Goal: Task Accomplishment & Management: Use online tool/utility

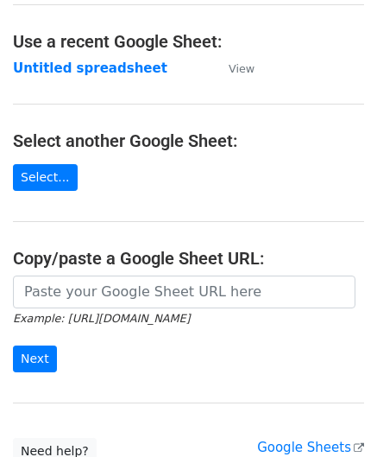
scroll to position [86, 0]
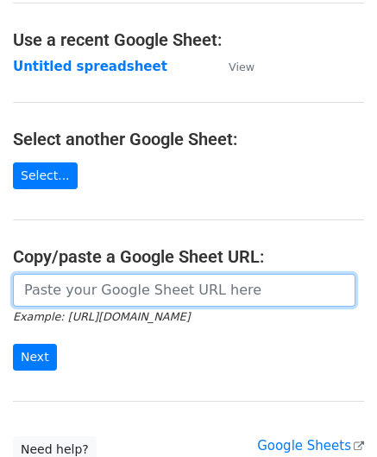
drag, startPoint x: 108, startPoint y: 284, endPoint x: 126, endPoint y: 278, distance: 19.1
click at [108, 284] on input "url" at bounding box center [184, 290] width 343 height 33
paste input "[URL][DOMAIN_NAME]"
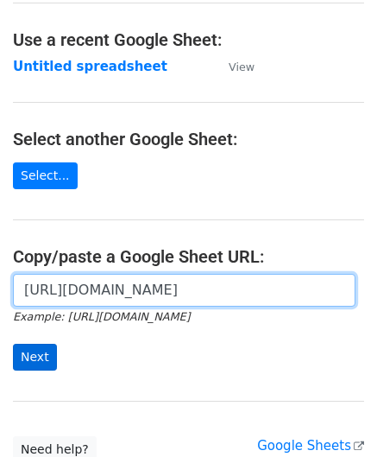
type input "[URL][DOMAIN_NAME]"
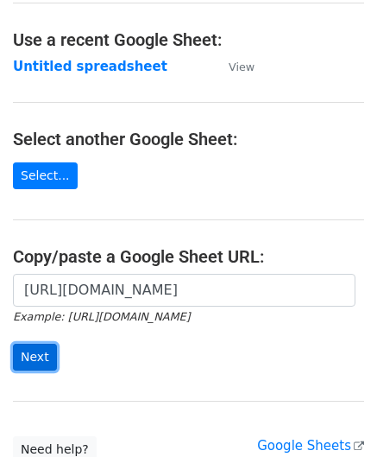
click at [33, 351] on input "Next" at bounding box center [35, 357] width 44 height 27
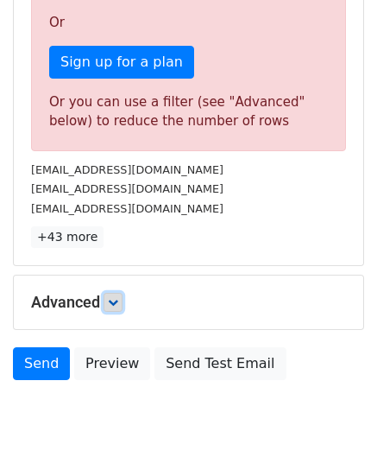
click at [118, 301] on icon at bounding box center [113, 302] width 10 height 10
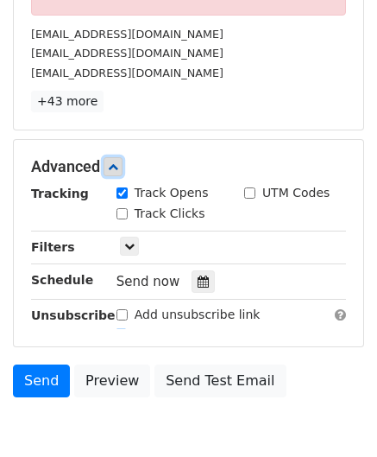
scroll to position [691, 0]
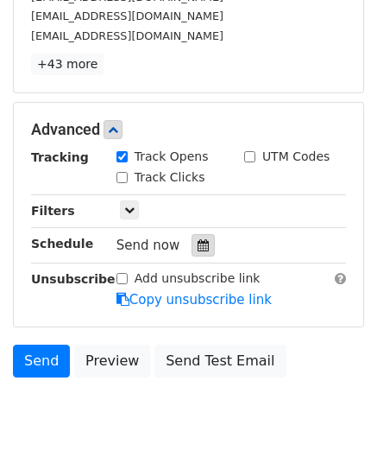
click at [196, 234] on div at bounding box center [203, 245] width 23 height 22
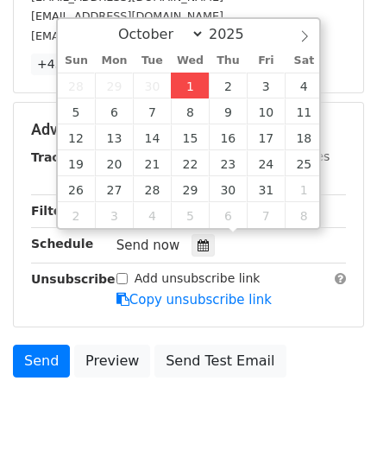
type input "2025-10-01 12:00"
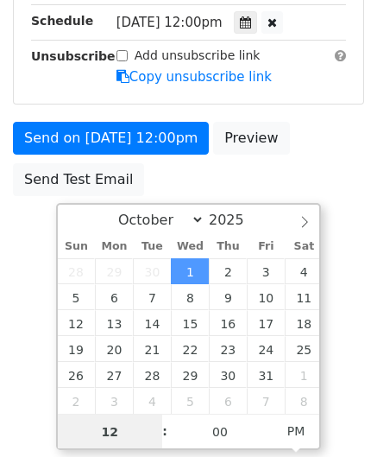
scroll to position [470, 0]
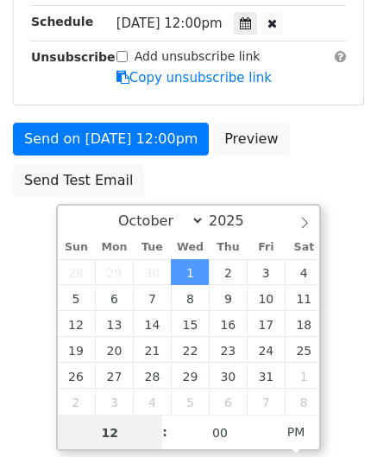
type input "6"
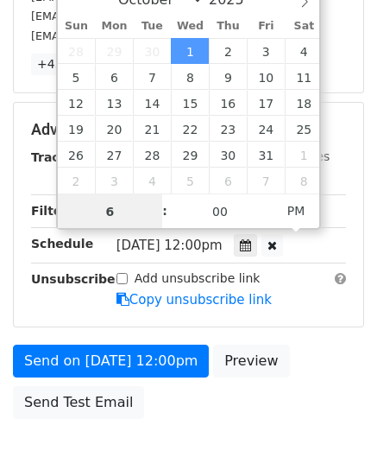
drag, startPoint x: 116, startPoint y: 212, endPoint x: 126, endPoint y: 246, distance: 35.2
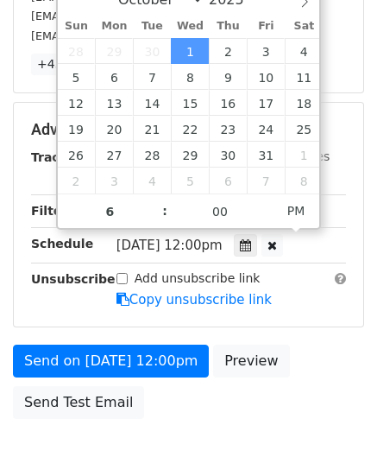
type input "2025-10-01 18:00"
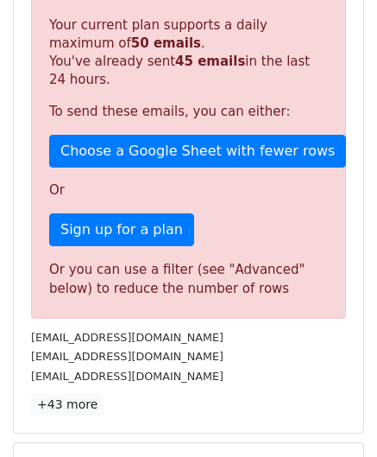
scroll to position [792, 0]
